Goal: Task Accomplishment & Management: Use online tool/utility

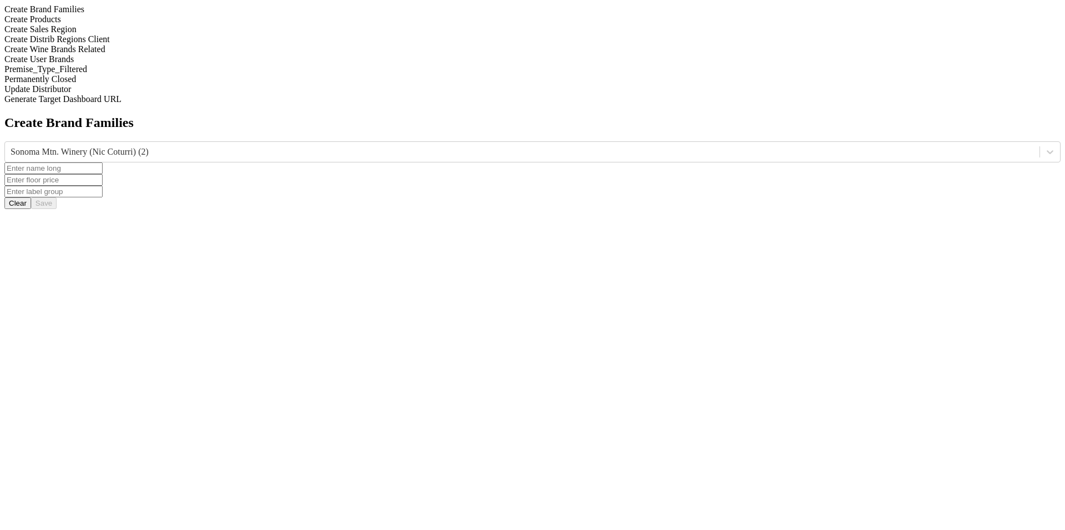
click at [103, 163] on input "text" at bounding box center [53, 169] width 98 height 12
click at [693, 115] on div "Create Brand Families Sonoma Mtn. Winery (Nic Coturri) (2) Clear Save" at bounding box center [532, 162] width 1056 height 94
click at [103, 174] on input "text" at bounding box center [53, 180] width 98 height 12
click at [103, 186] on input "text" at bounding box center [53, 192] width 98 height 12
click at [113, 24] on div "Create Products" at bounding box center [532, 19] width 1056 height 10
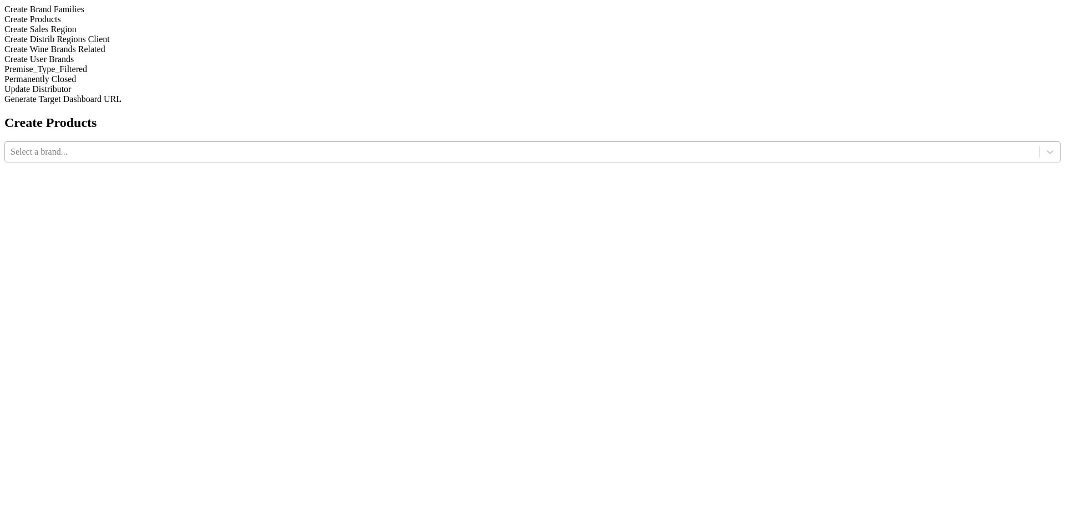
click at [422, 146] on div at bounding box center [523, 152] width 1024 height 12
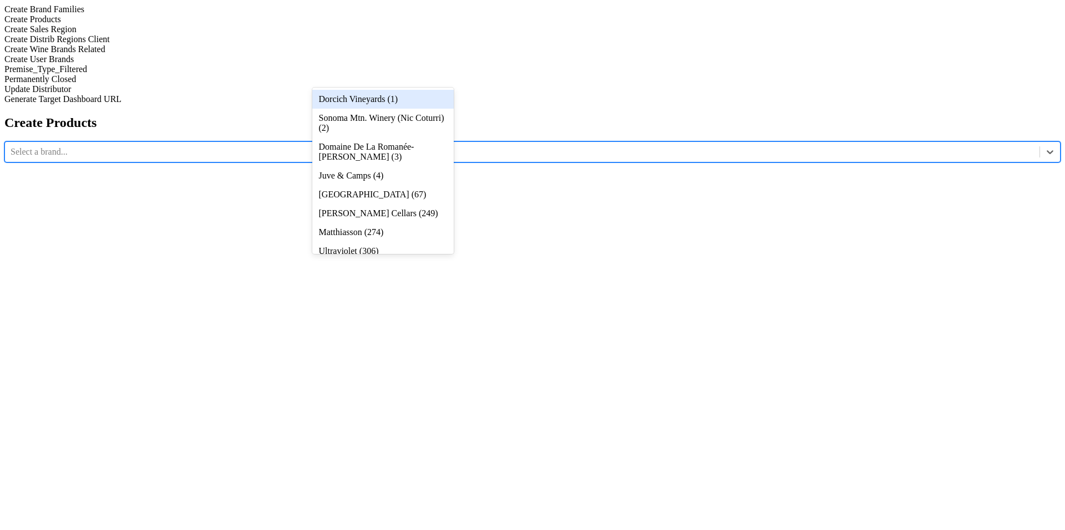
click at [422, 102] on div "Dorcich Vineyards (1)" at bounding box center [382, 99] width 141 height 19
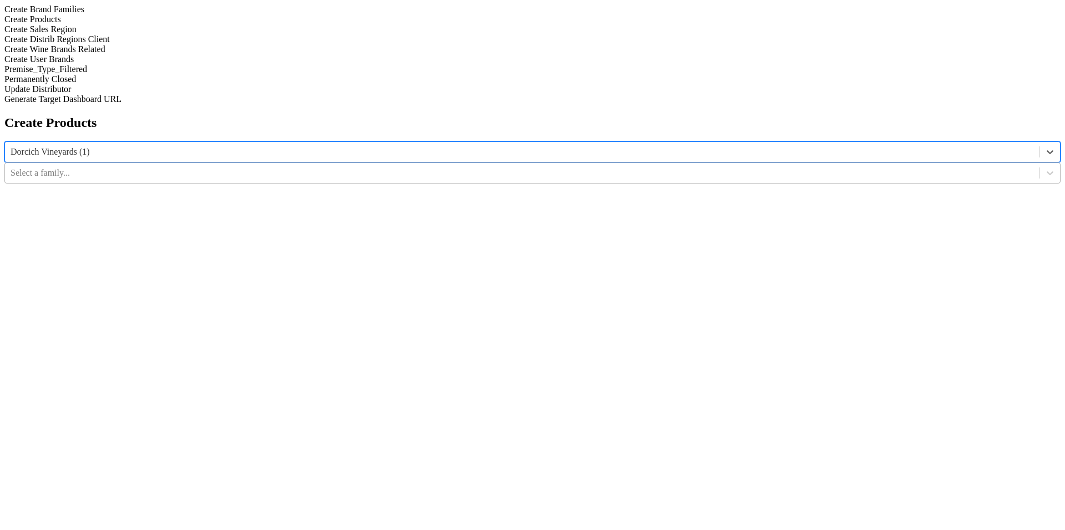
click at [538, 167] on div at bounding box center [523, 173] width 1024 height 12
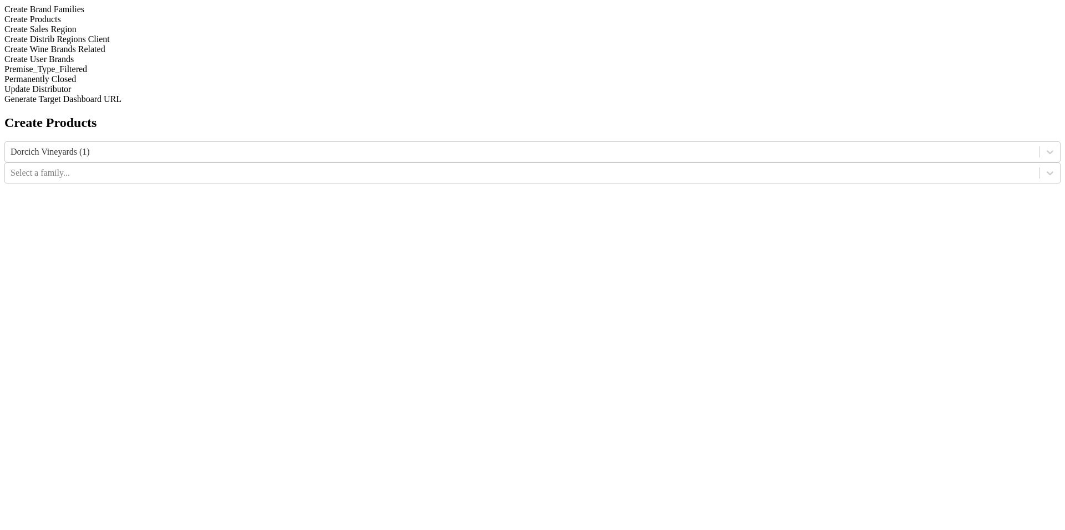
click at [154, 14] on div "Create Brand Families" at bounding box center [532, 9] width 1056 height 10
click at [400, 146] on div at bounding box center [523, 152] width 1024 height 12
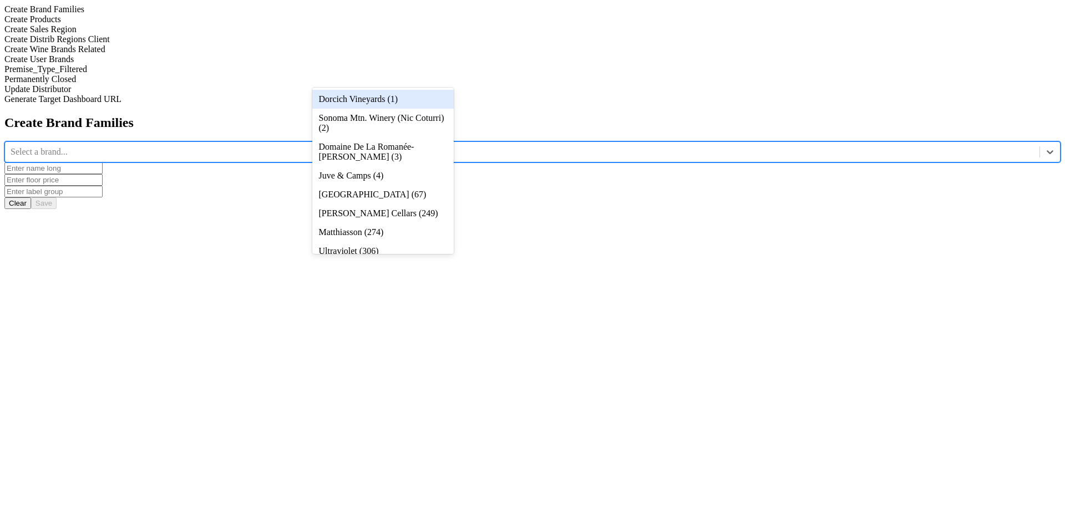
click at [361, 92] on div "Dorcich Vineyards (1)" at bounding box center [382, 99] width 141 height 19
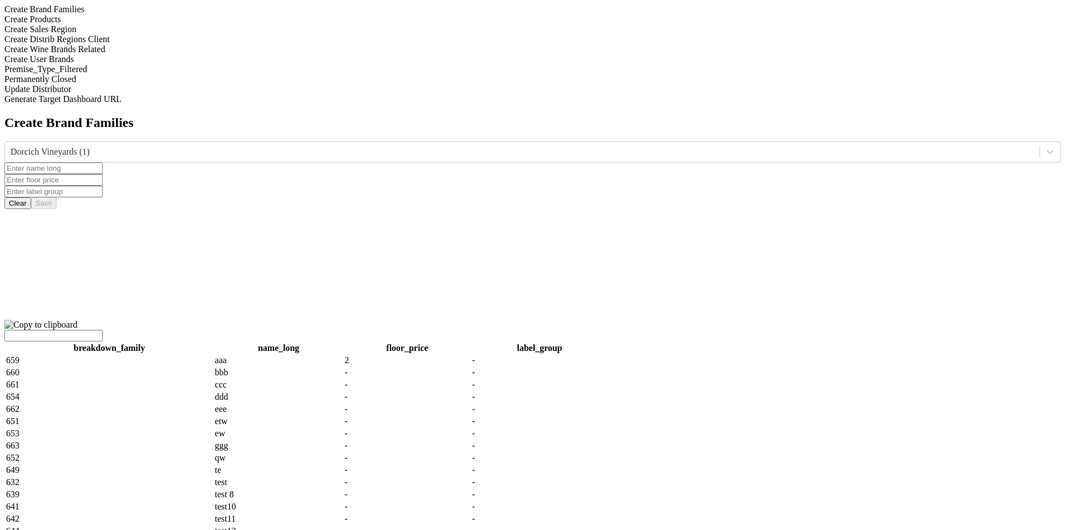
click at [213, 355] on td "659" at bounding box center [110, 360] width 208 height 11
click at [343, 355] on td "aaa" at bounding box center [278, 360] width 129 height 11
click at [150, 24] on div "Create Products" at bounding box center [532, 19] width 1056 height 10
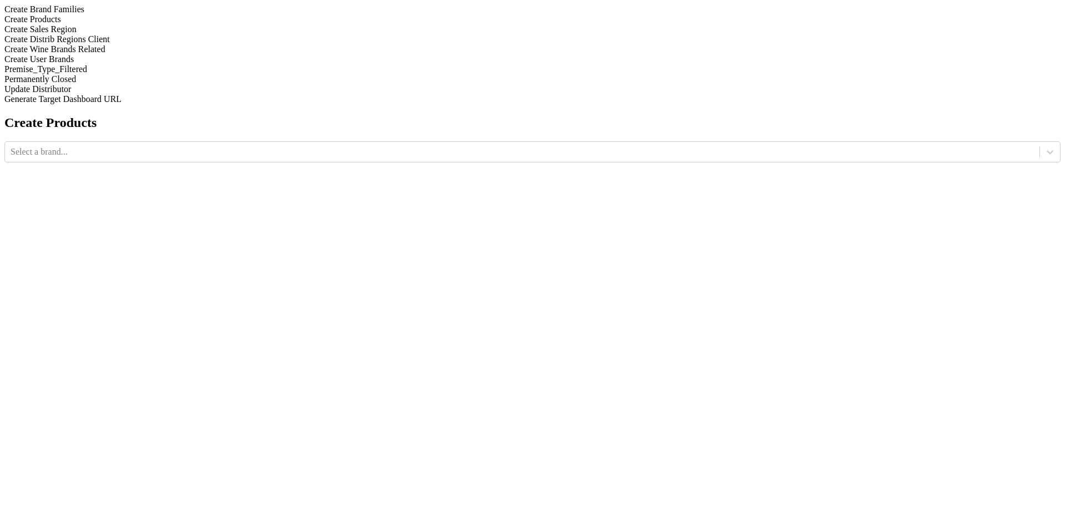
click at [151, 34] on div "Create Sales Region" at bounding box center [532, 29] width 1056 height 10
click at [153, 44] on div "Create Distrib Regions Client" at bounding box center [532, 39] width 1056 height 10
click at [152, 54] on div "Create Wine Brands Related" at bounding box center [532, 49] width 1056 height 10
click at [153, 64] on div "Create User Brands" at bounding box center [532, 59] width 1056 height 10
click at [153, 74] on div "Premise_Type_Filtered" at bounding box center [532, 69] width 1056 height 10
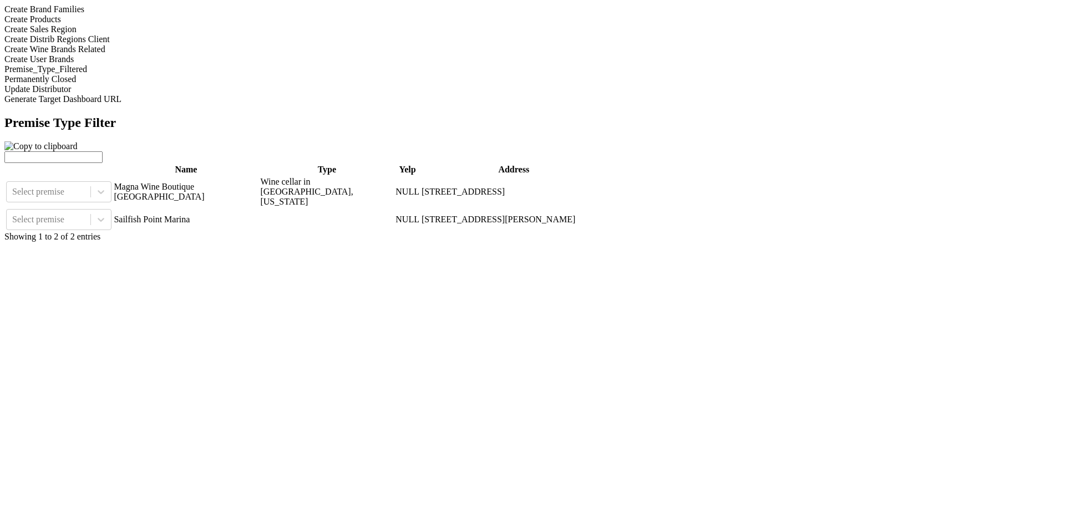
click at [153, 84] on div "Permanently Closed" at bounding box center [532, 79] width 1056 height 10
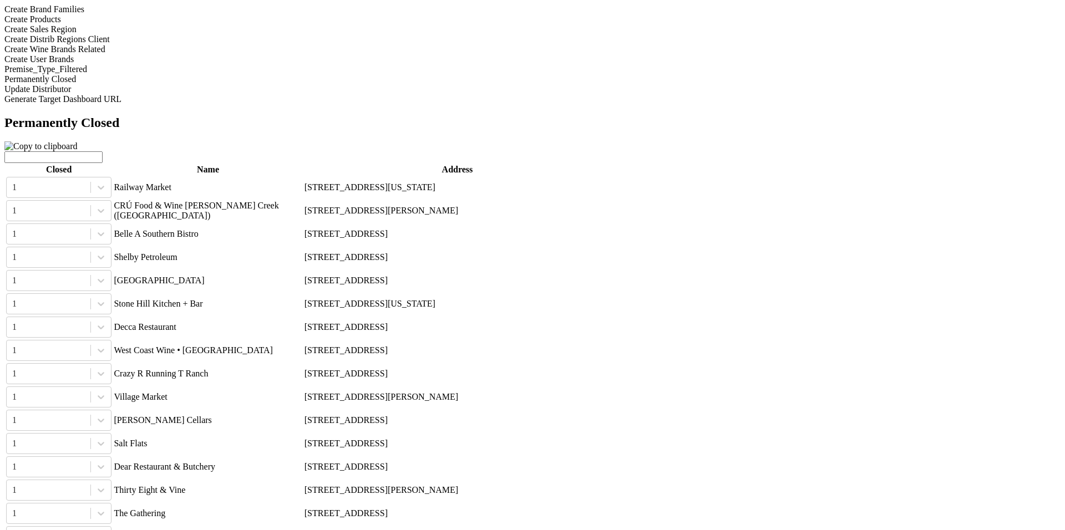
click at [153, 94] on div "Update Distributor" at bounding box center [532, 89] width 1056 height 10
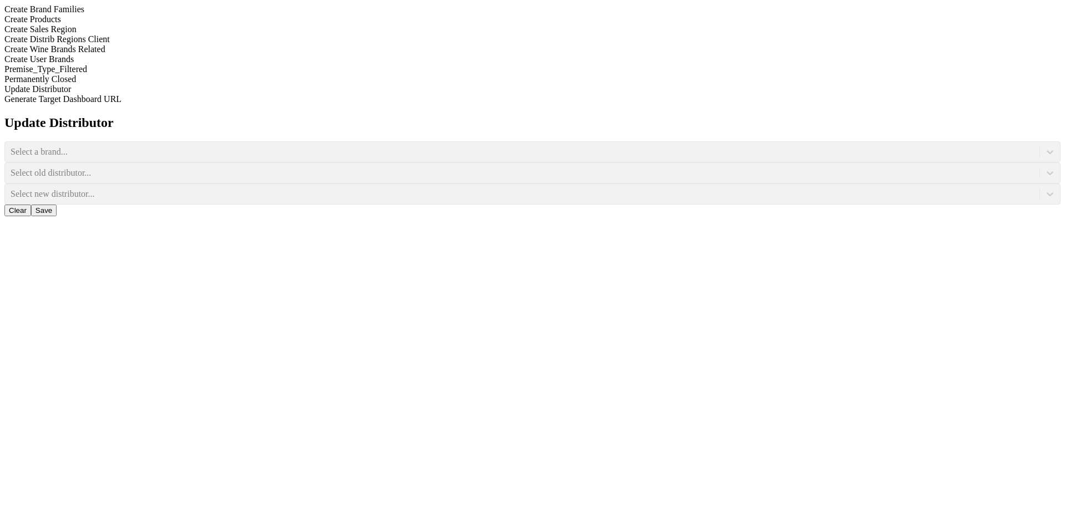
click at [413, 141] on div "Select a brand..." at bounding box center [532, 151] width 1056 height 21
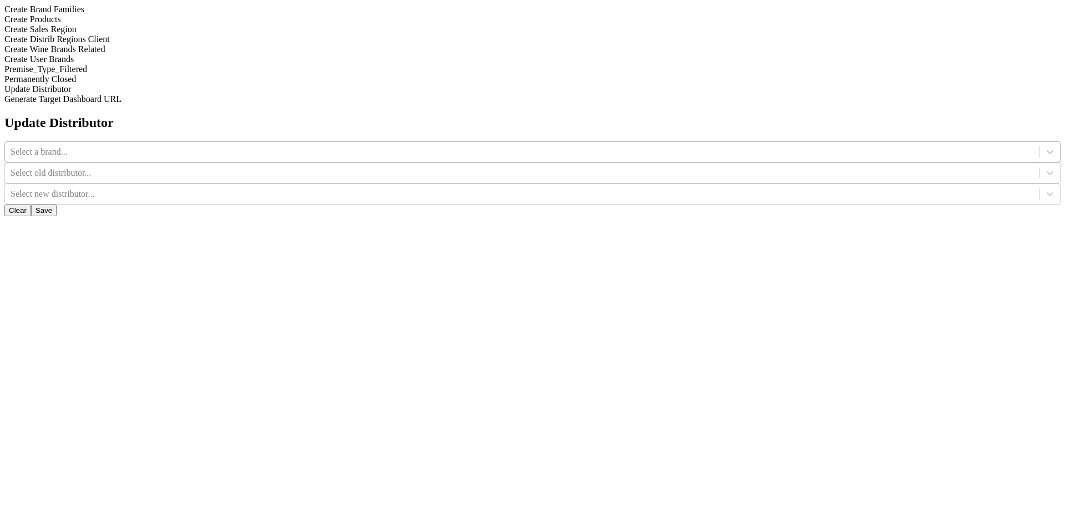
click at [418, 146] on div at bounding box center [523, 152] width 1024 height 12
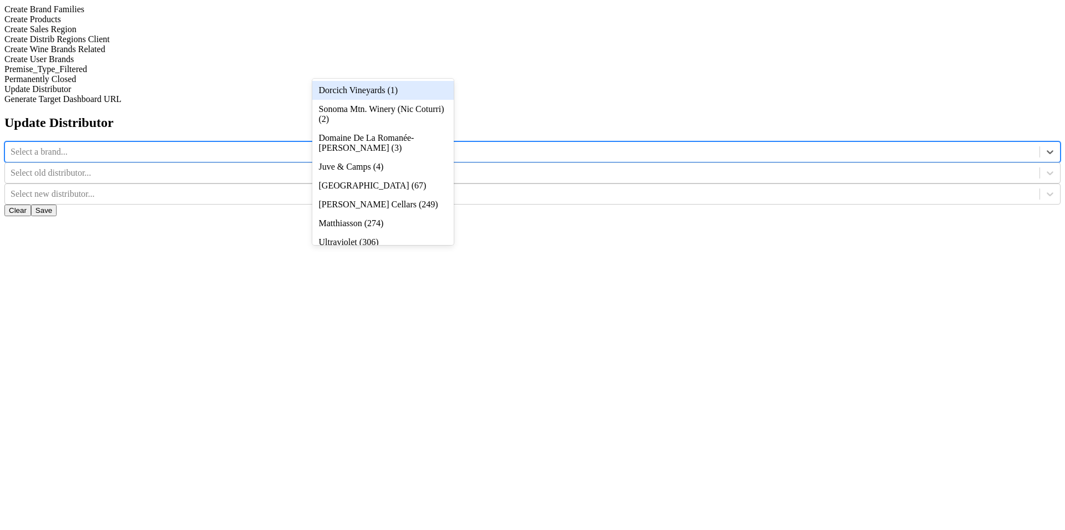
click at [421, 87] on div "Dorcich Vineyards (1)" at bounding box center [382, 90] width 141 height 19
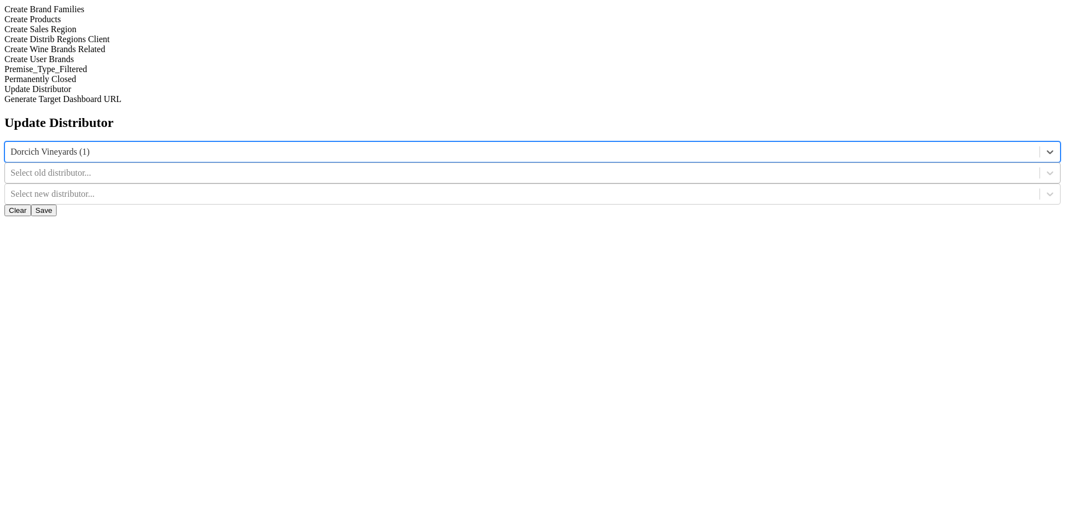
click at [550, 167] on div at bounding box center [523, 173] width 1024 height 12
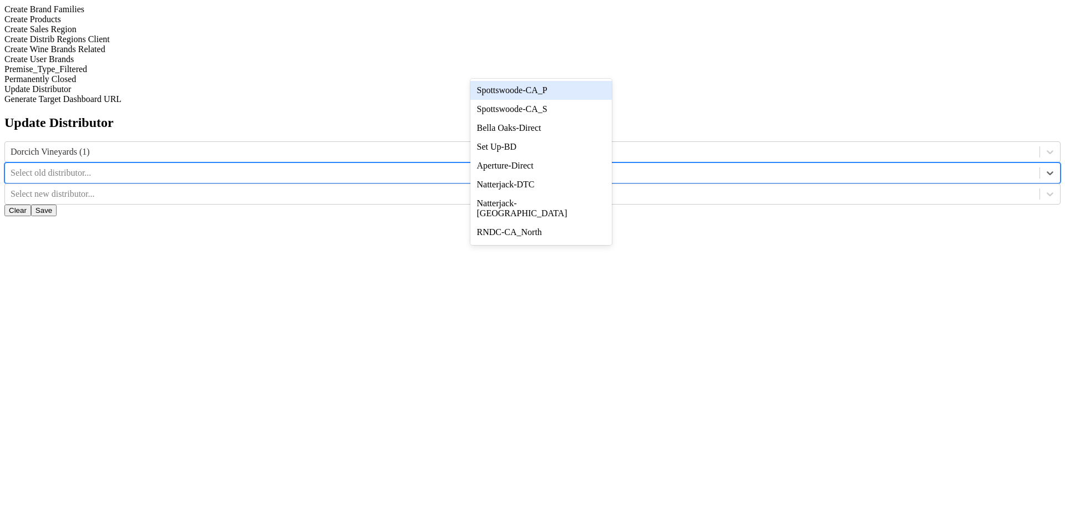
click at [567, 91] on div "Spottswoode-CA_P" at bounding box center [541, 90] width 141 height 19
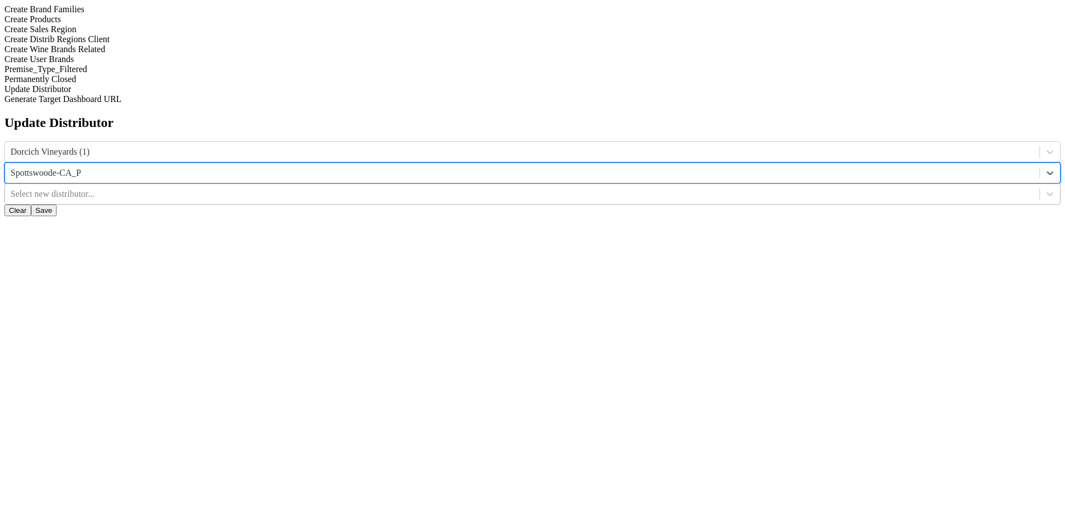
click at [683, 188] on div at bounding box center [523, 194] width 1024 height 12
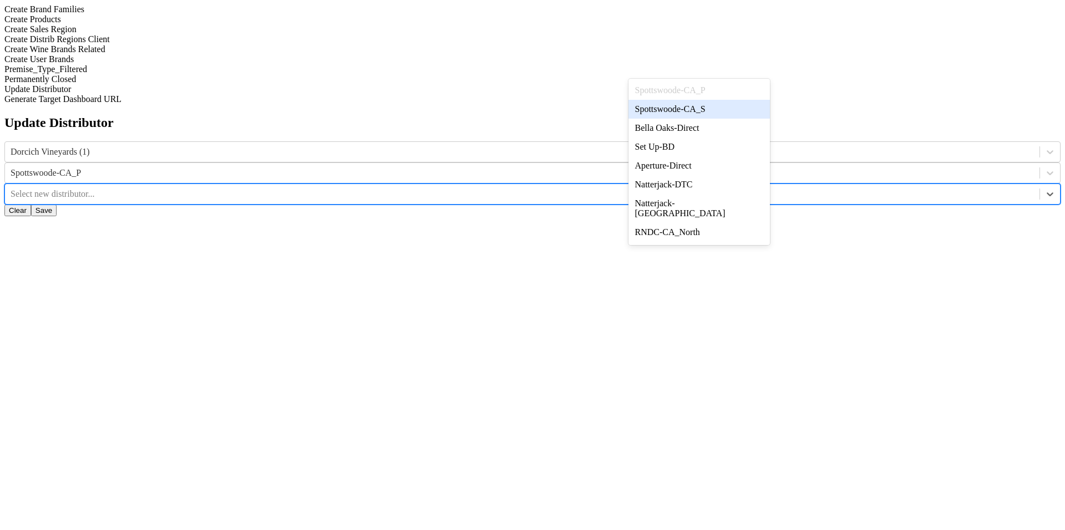
click at [702, 107] on div "Spottswoode-CA_S" at bounding box center [699, 109] width 141 height 19
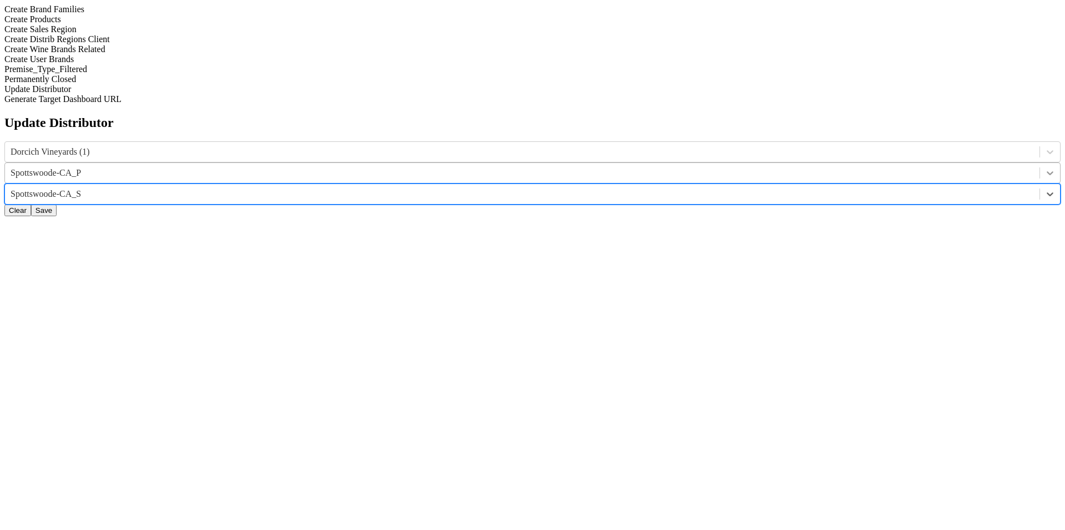
click at [1040, 163] on div at bounding box center [1050, 173] width 20 height 20
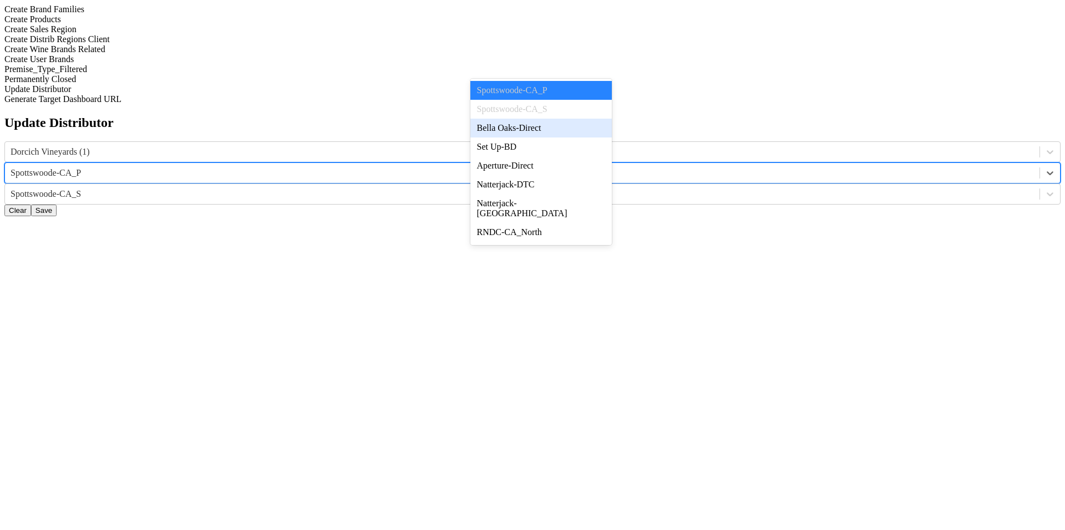
click at [596, 131] on div "Bella Oaks-Direct" at bounding box center [541, 128] width 141 height 19
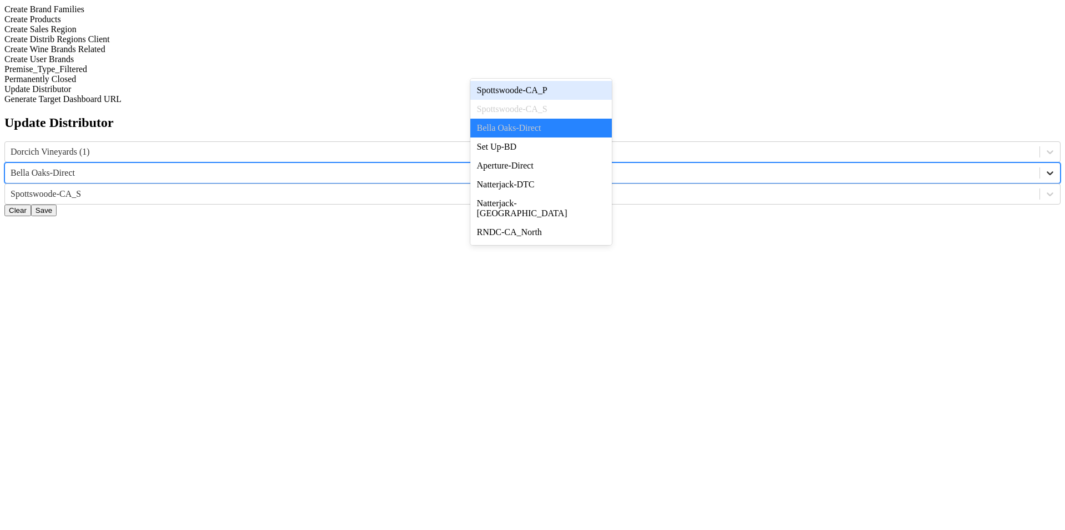
click at [1040, 163] on div at bounding box center [1050, 173] width 20 height 20
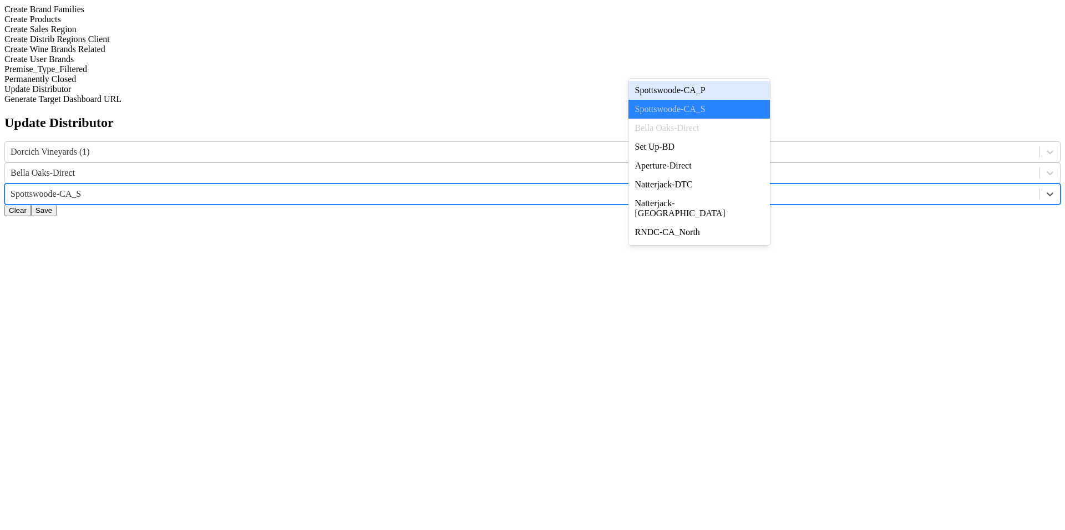
click at [694, 188] on div at bounding box center [523, 194] width 1024 height 12
click at [729, 175] on div "Aperture-Direct" at bounding box center [699, 165] width 141 height 19
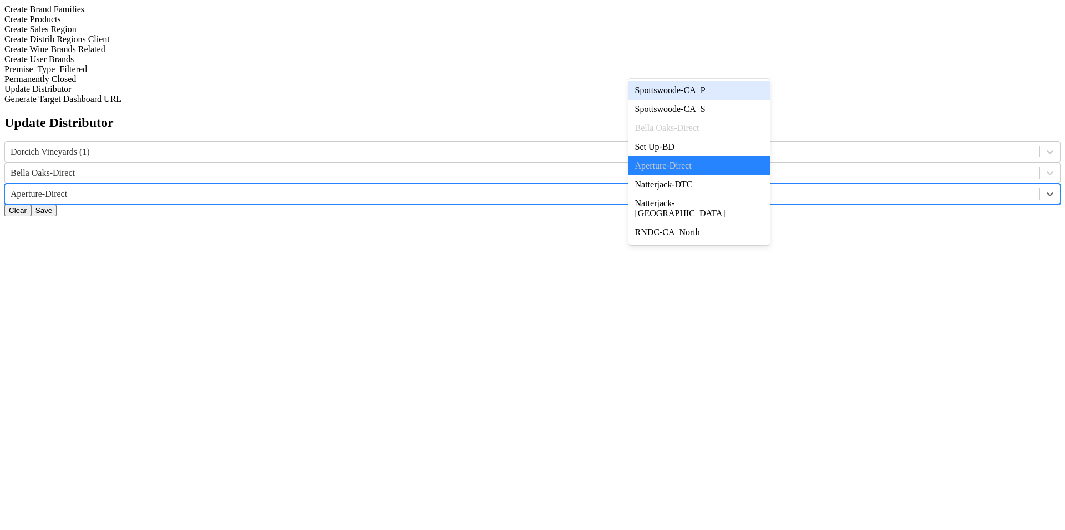
click at [726, 188] on div at bounding box center [523, 194] width 1024 height 12
click at [589, 165] on div "Bella Oaks-Direct" at bounding box center [522, 173] width 1035 height 17
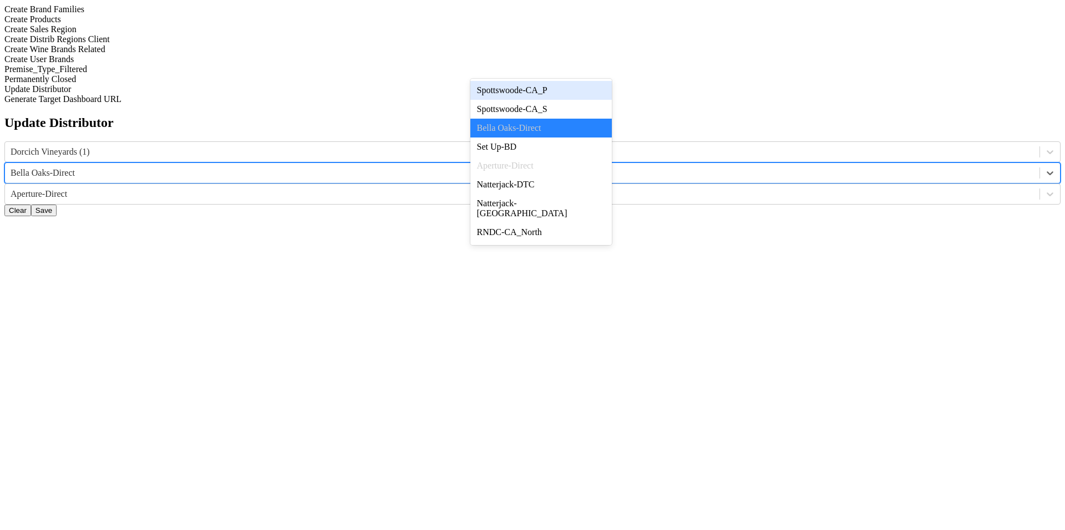
click at [601, 98] on div "Spottswoode-CA_P" at bounding box center [541, 90] width 141 height 19
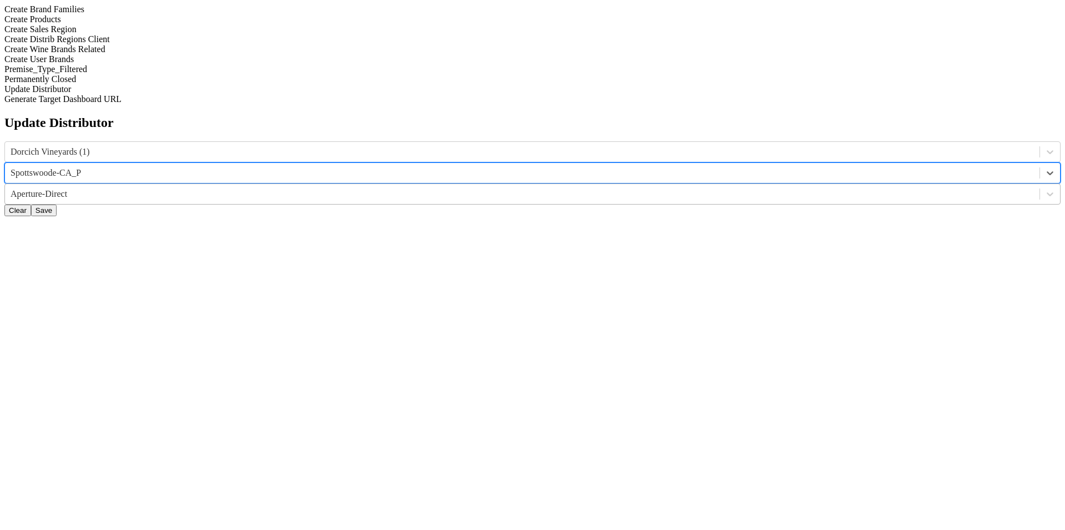
click at [666, 188] on div at bounding box center [523, 194] width 1024 height 12
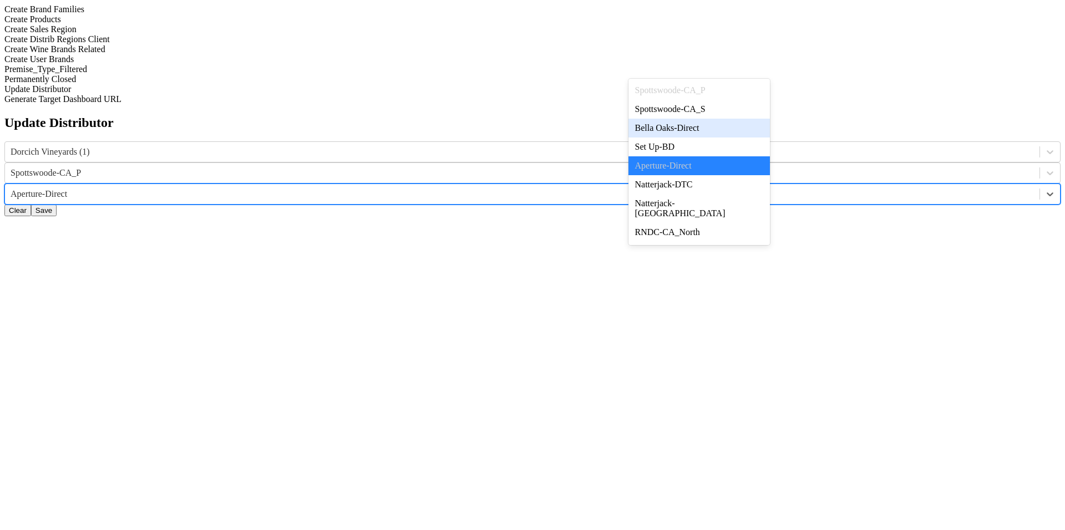
click at [820, 127] on div "Update Distributor Dorcich Vineyards (1) Spottswoode-[GEOGRAPHIC_DATA] option […" at bounding box center [532, 165] width 1056 height 101
